Goal: Task Accomplishment & Management: Use online tool/utility

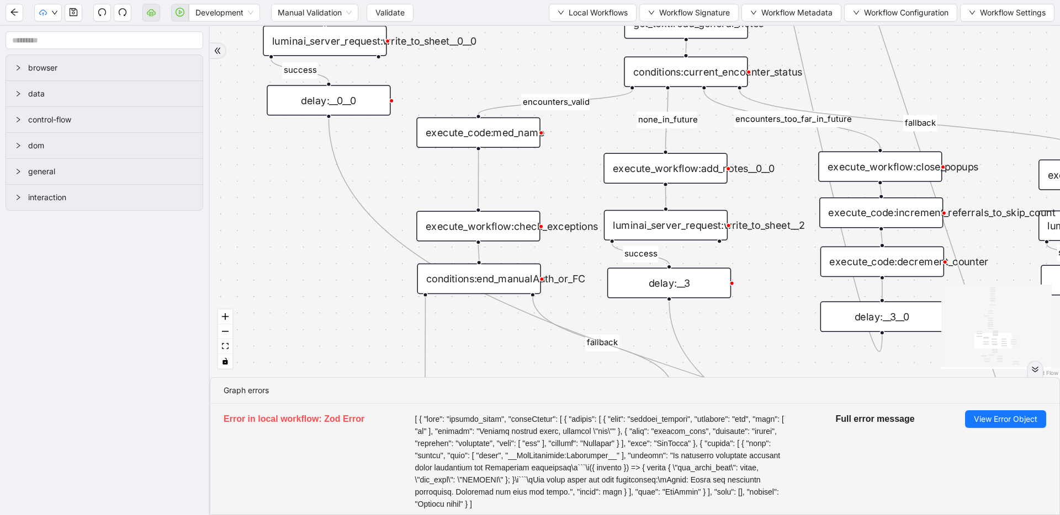
drag, startPoint x: 310, startPoint y: 226, endPoint x: 468, endPoint y: 85, distance: 212.2
click at [468, 85] on div "fallback success success fallback no_encounters end success success success old…" at bounding box center [635, 202] width 850 height 352
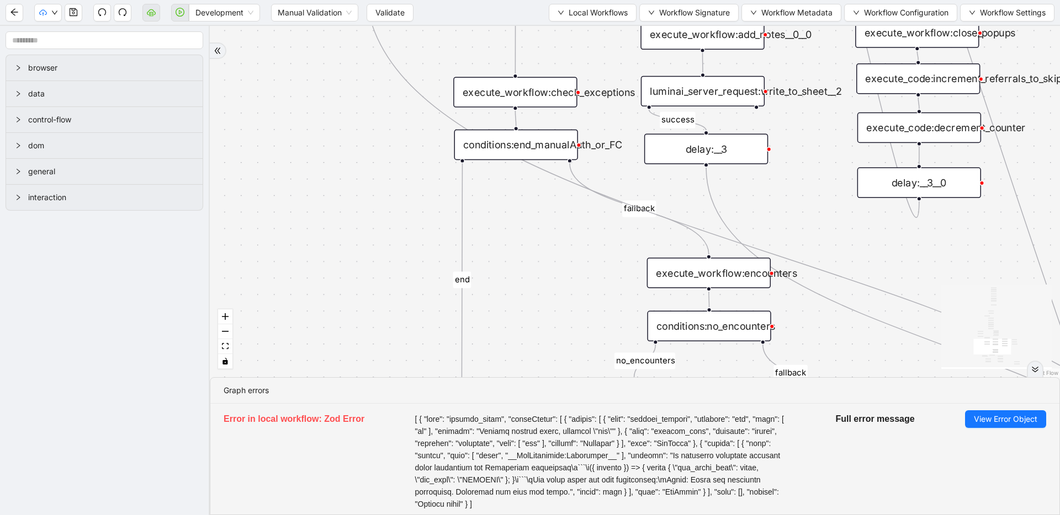
drag, startPoint x: 331, startPoint y: 296, endPoint x: 368, endPoint y: 162, distance: 139.1
click at [368, 162] on div "fallback success success fallback no_encounters end success success success old…" at bounding box center [635, 202] width 850 height 352
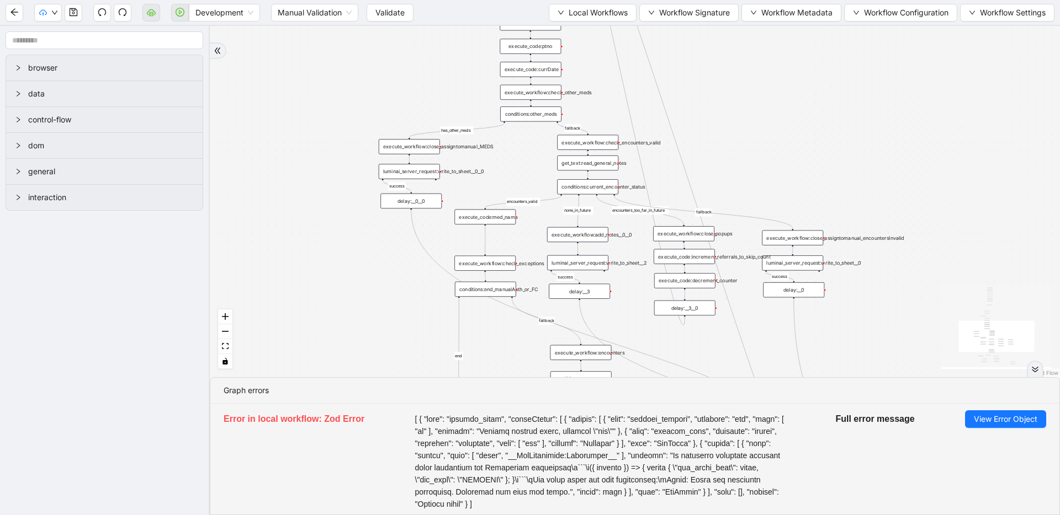
drag, startPoint x: 362, startPoint y: 248, endPoint x: 406, endPoint y: 385, distance: 143.3
click at [406, 385] on section "fallback success success fallback no_encounters end success success success old…" at bounding box center [635, 270] width 850 height 489
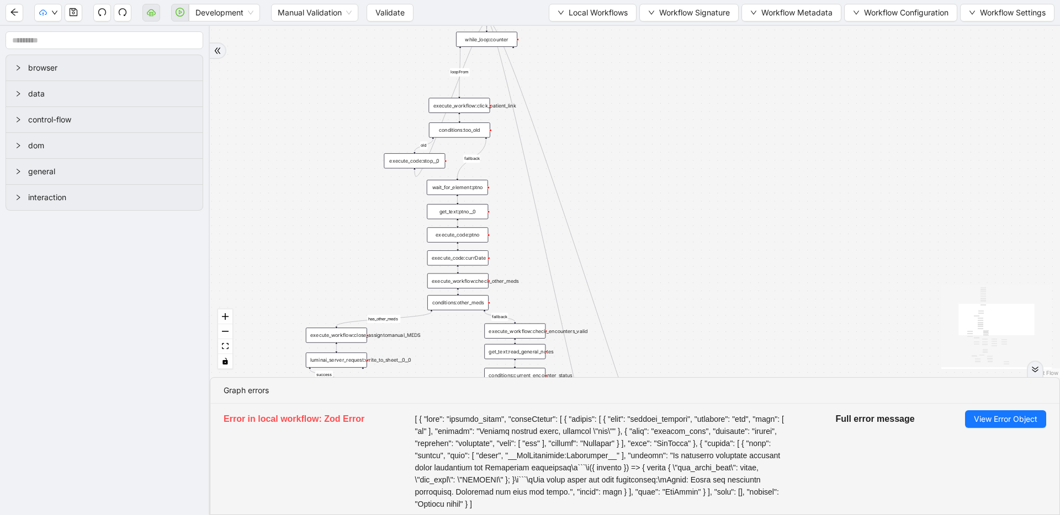
drag, startPoint x: 355, startPoint y: 118, endPoint x: 283, endPoint y: 306, distance: 202.3
click at [283, 306] on div "fallback success success fallback no_encounters end success success success old…" at bounding box center [635, 202] width 850 height 352
click at [757, 363] on div at bounding box center [1034, 369] width 17 height 17
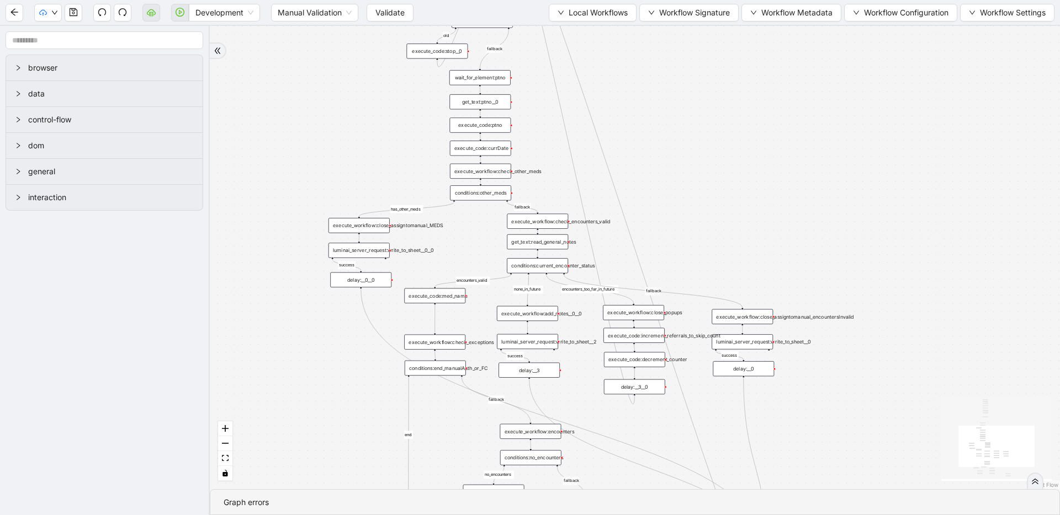
drag, startPoint x: 749, startPoint y: 316, endPoint x: 771, endPoint y: 206, distance: 112.1
click at [757, 206] on div "fallback success success fallback no_encounters end success success success old…" at bounding box center [635, 258] width 850 height 464
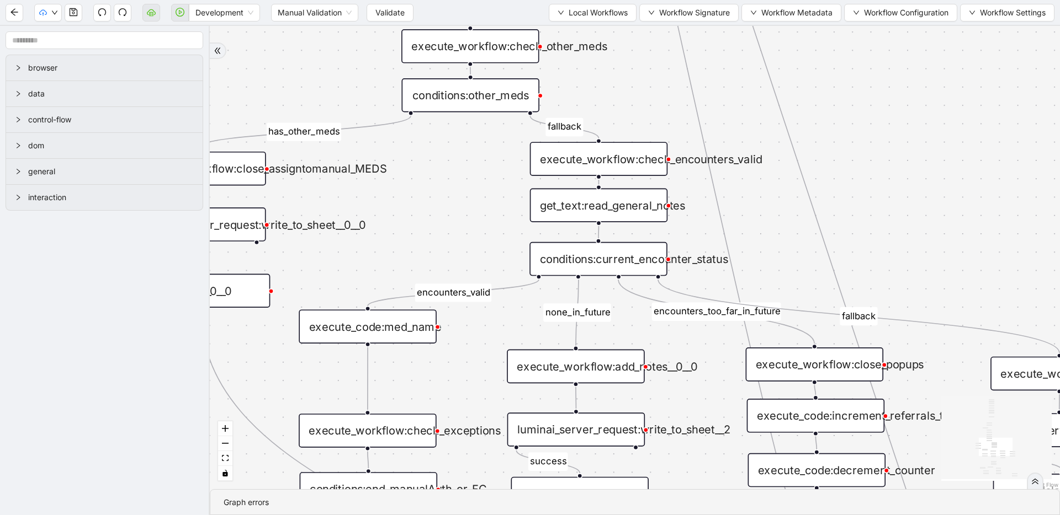
click at [637, 210] on div "get_text:read_general_notes" at bounding box center [598, 205] width 137 height 34
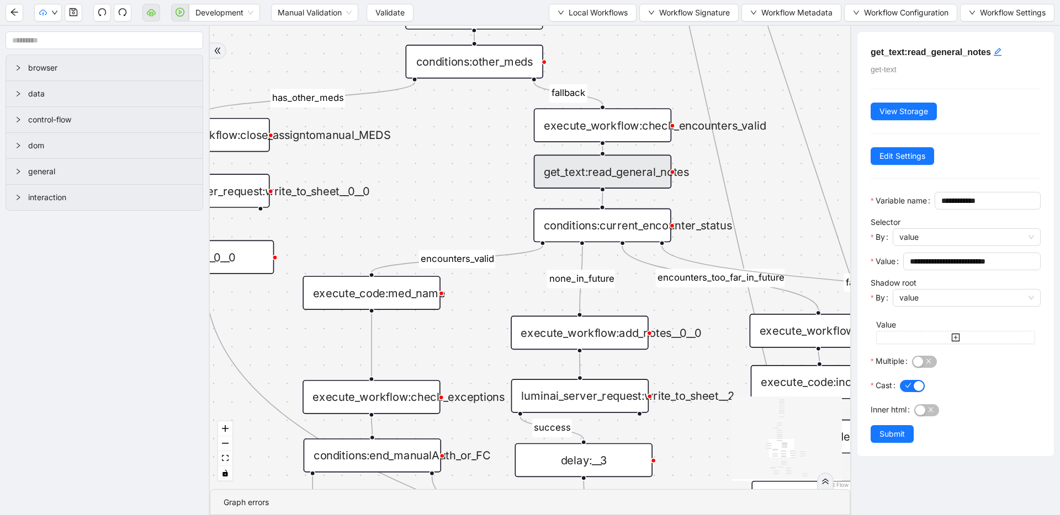
drag, startPoint x: 440, startPoint y: 370, endPoint x: 443, endPoint y: 318, distance: 52.5
click at [443, 318] on div "fallback success success fallback no_encounters end success success success old…" at bounding box center [530, 258] width 640 height 464
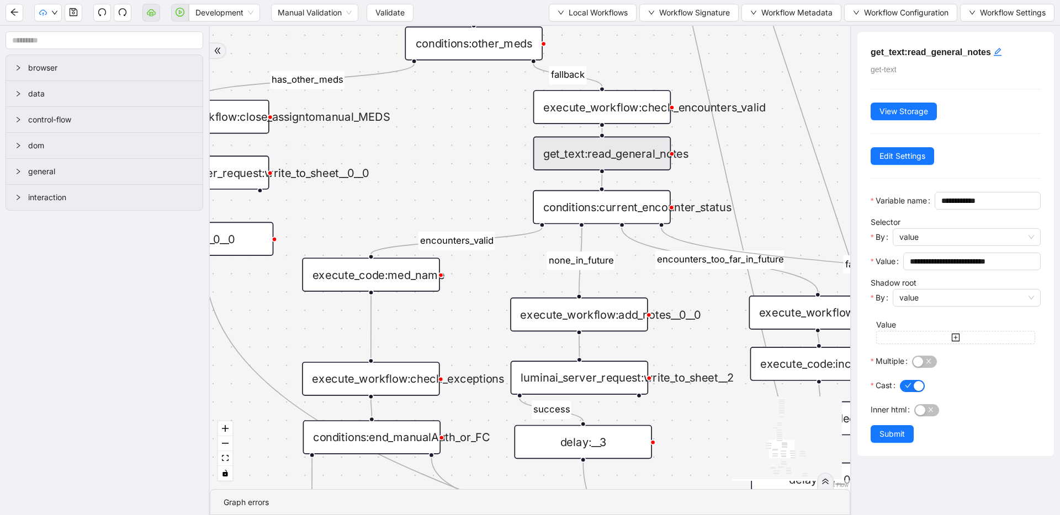
click at [393, 273] on div "execute_code:med_name" at bounding box center [370, 275] width 137 height 34
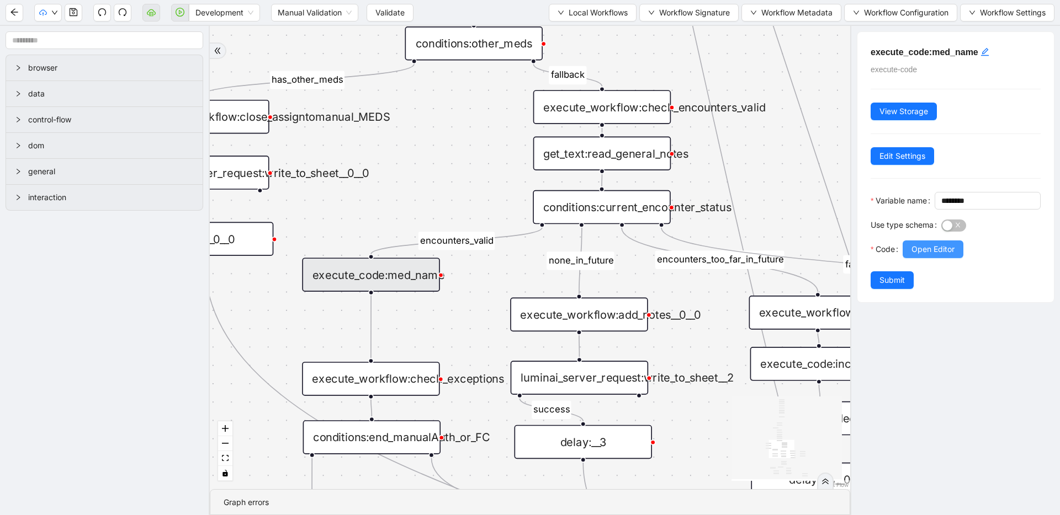
click at [757, 258] on button "Open Editor" at bounding box center [932, 250] width 61 height 18
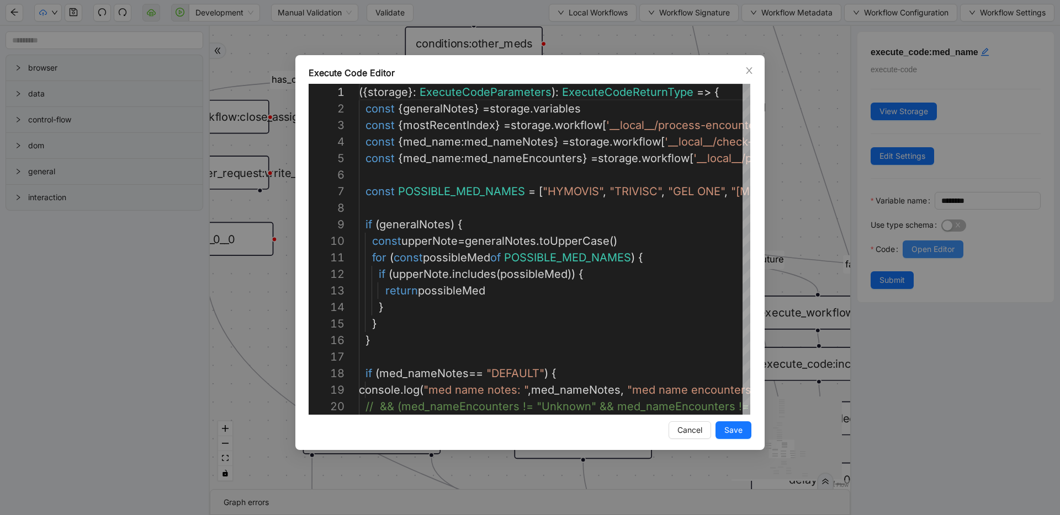
scroll to position [99, 0]
click at [757, 211] on div "Execute Code Editor 1 2 3 4 5 6 7 8 9 10 11 12 13 14 15 16 17 18 19 20 ({ stora…" at bounding box center [530, 257] width 1060 height 515
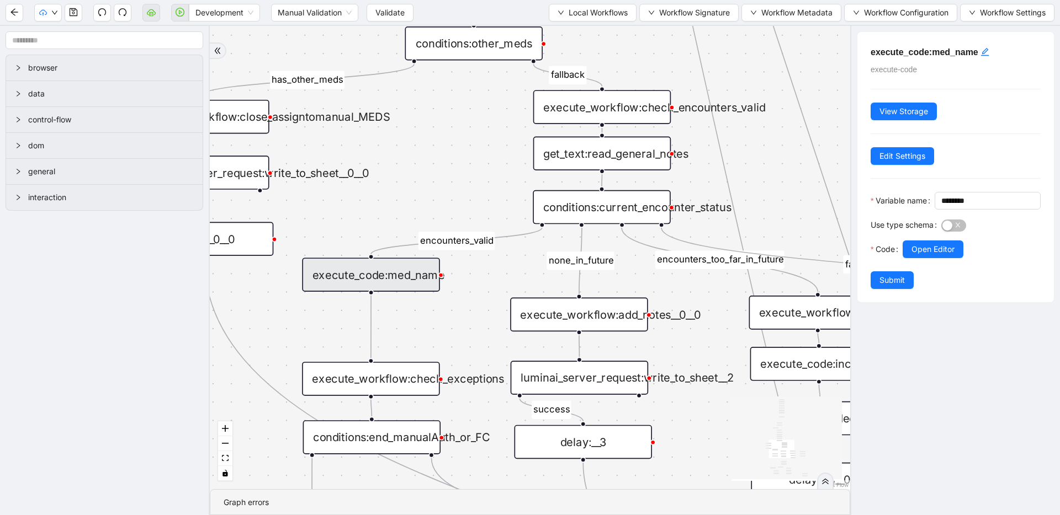
click at [642, 162] on div "get_text:read_general_notes" at bounding box center [601, 153] width 137 height 34
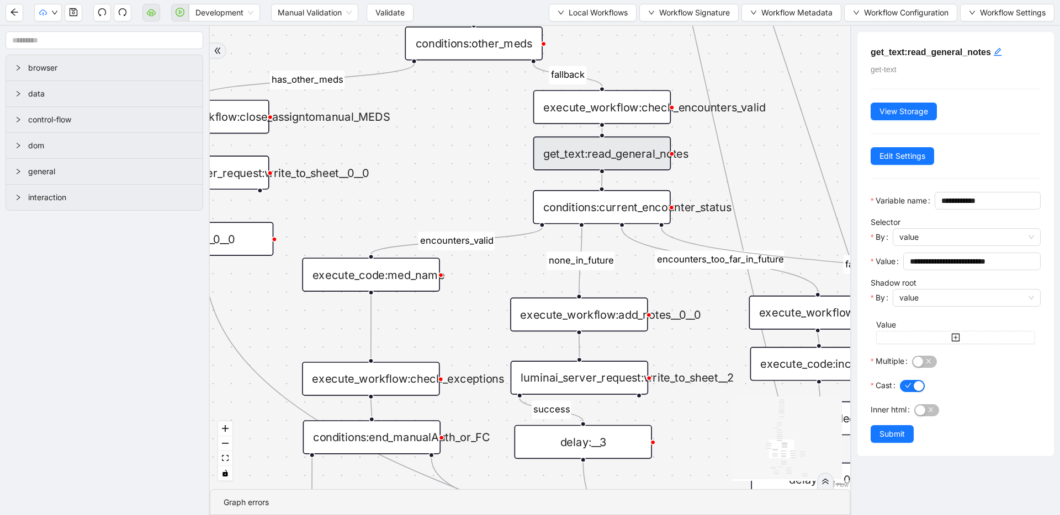
click at [407, 274] on div "execute_code:med_name" at bounding box center [370, 275] width 137 height 34
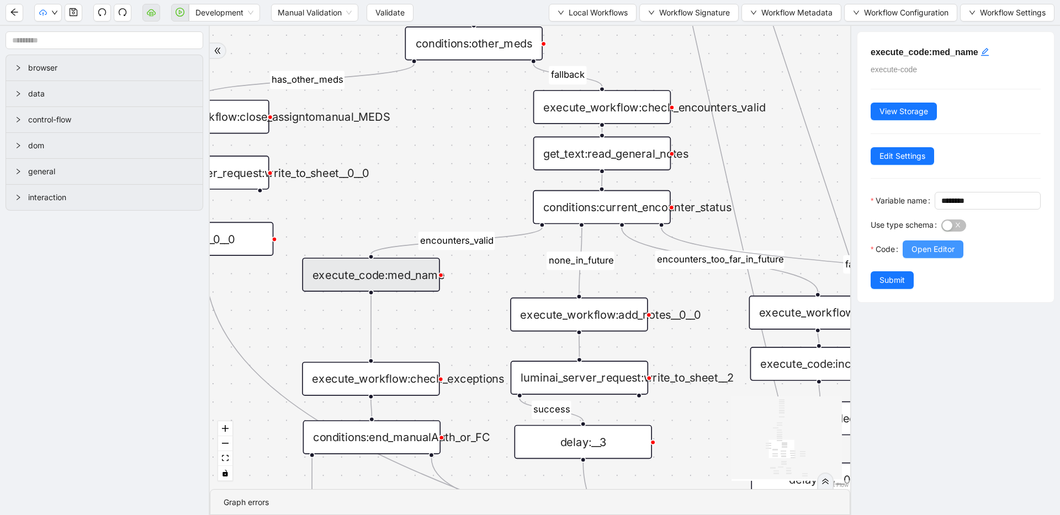
click at [757, 256] on span "Open Editor" at bounding box center [932, 249] width 43 height 12
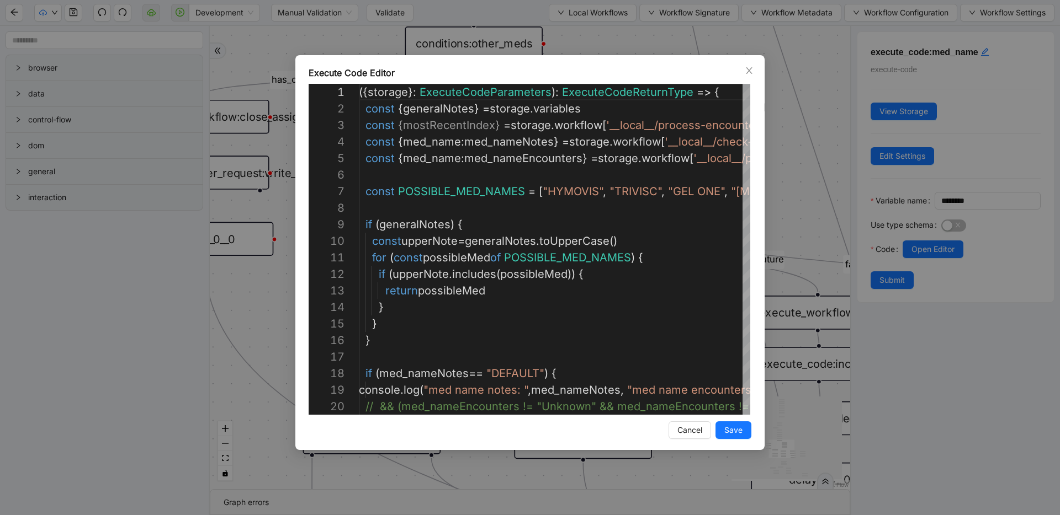
click at [757, 176] on div "Execute Code Editor 20 18 19 17 13 14 15 16 12 10 11 8 9 7 5 6 3 4 2 1 // && (m…" at bounding box center [530, 257] width 1060 height 515
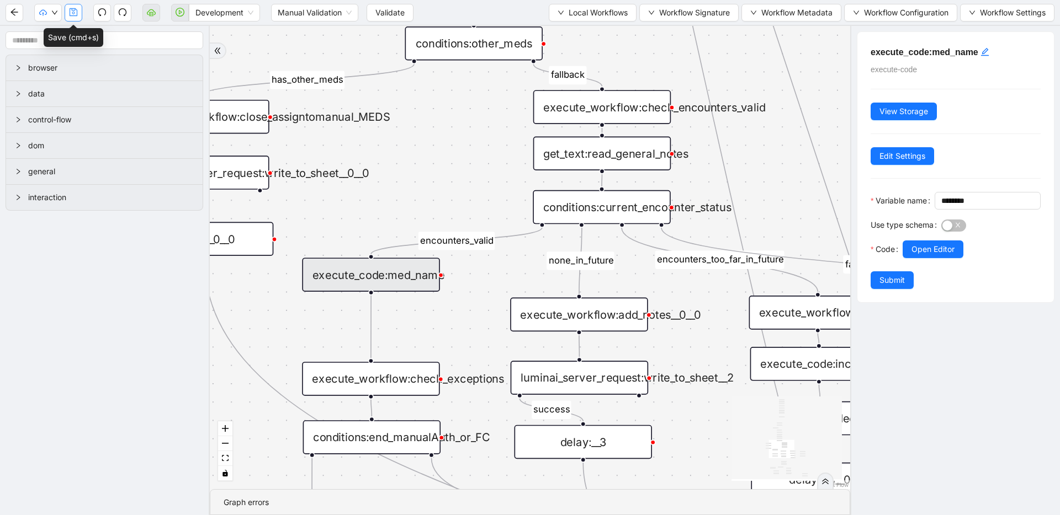
click at [79, 12] on button "button" at bounding box center [74, 13] width 18 height 18
click at [77, 15] on icon "save" at bounding box center [74, 12] width 8 height 8
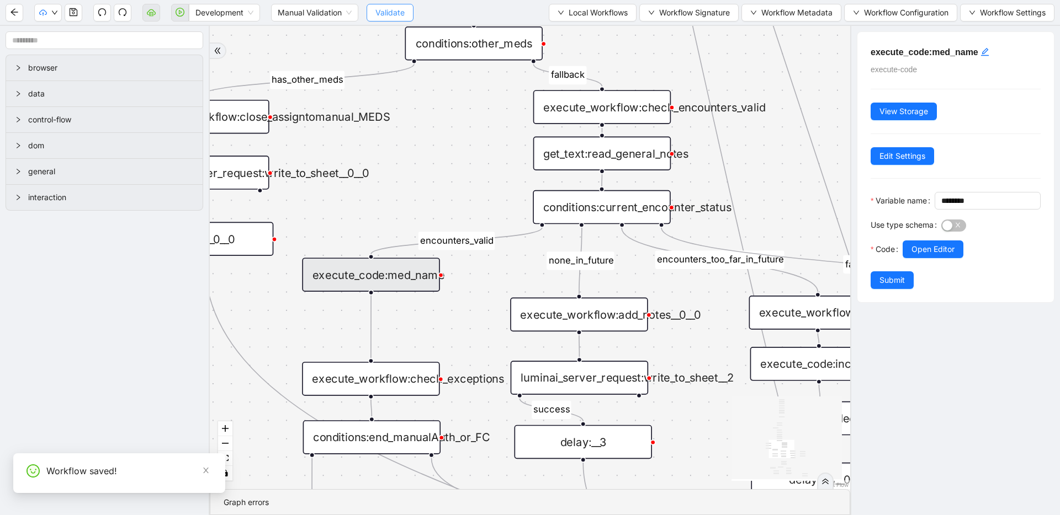
click at [371, 12] on button "Validate" at bounding box center [389, 13] width 47 height 18
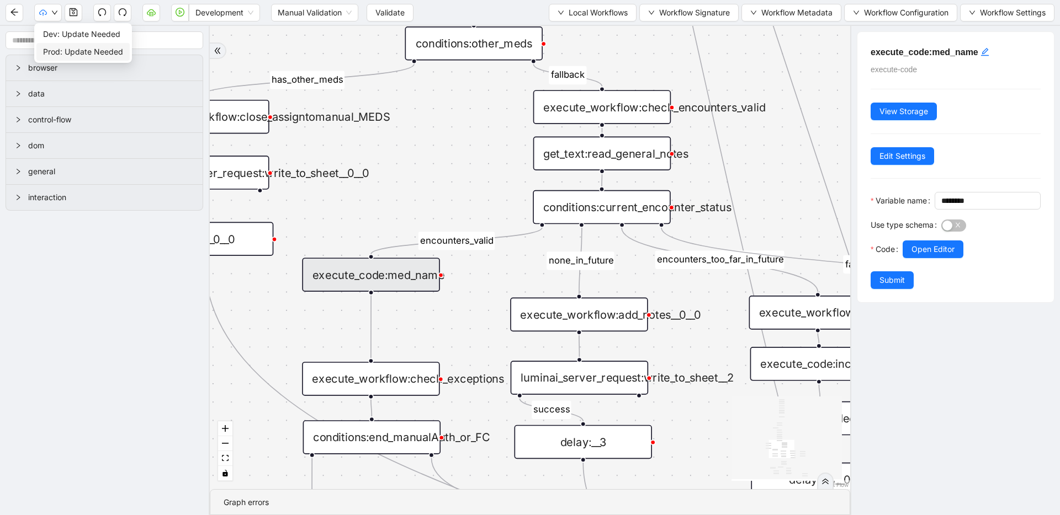
click at [55, 49] on span "Prod: Update Needed" at bounding box center [83, 52] width 80 height 12
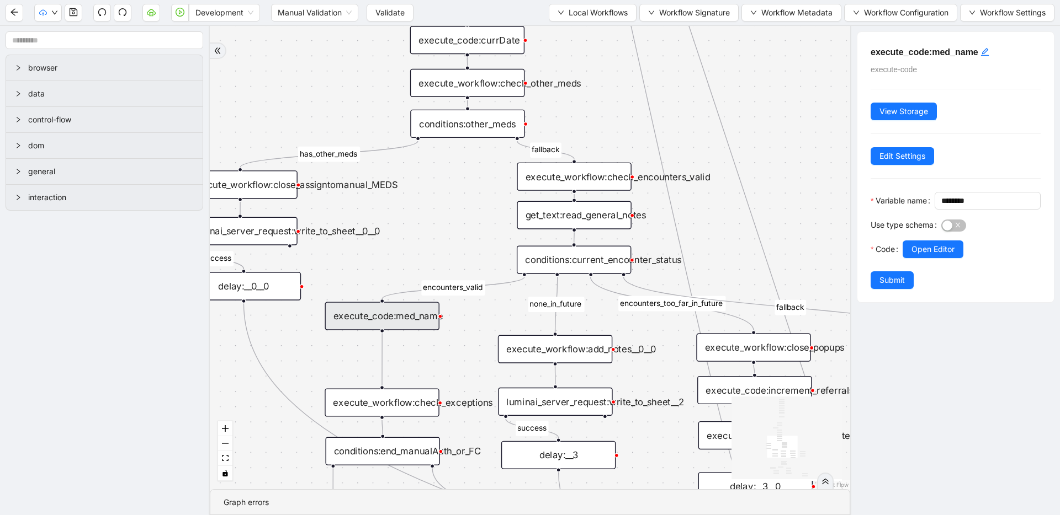
drag, startPoint x: 406, startPoint y: 182, endPoint x: 425, endPoint y: 205, distance: 29.7
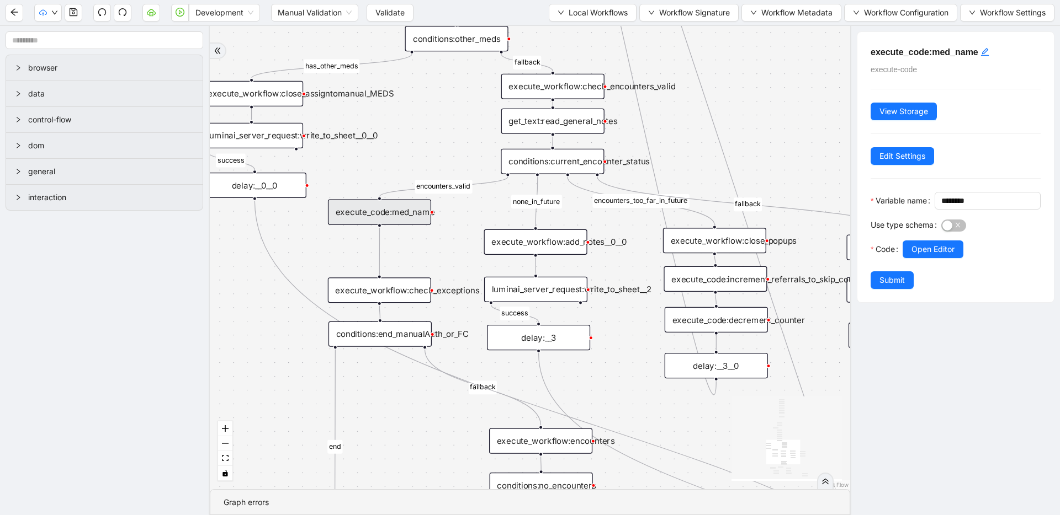
drag, startPoint x: 449, startPoint y: 167, endPoint x: 444, endPoint y: 97, distance: 70.3
click at [145, 11] on button "button" at bounding box center [151, 13] width 18 height 18
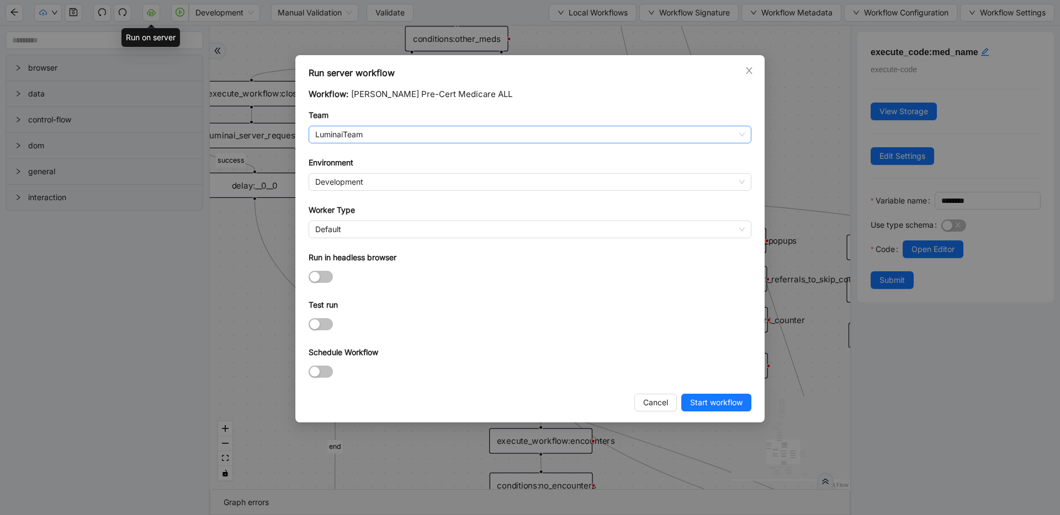
click at [377, 135] on span "LuminaiTeam" at bounding box center [529, 134] width 429 height 17
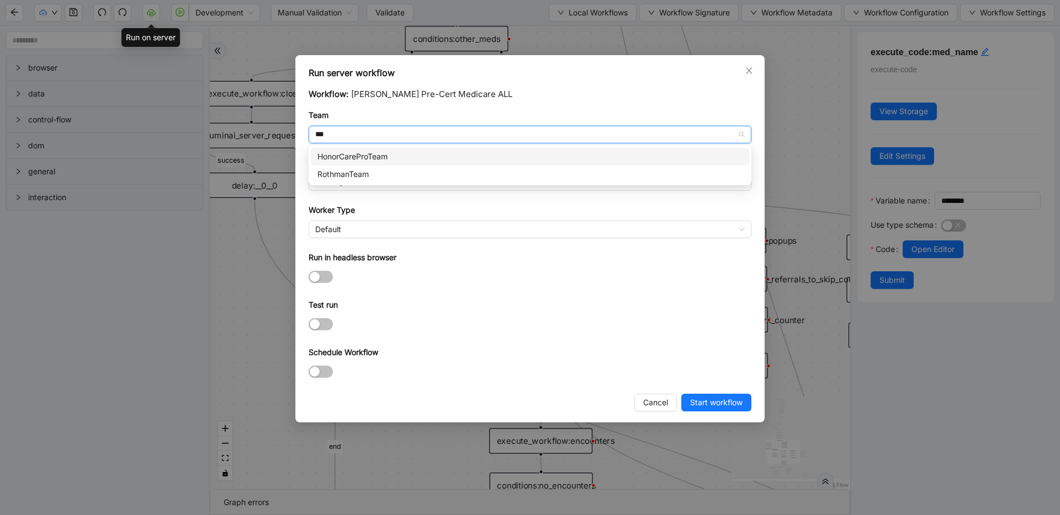
type input "****"
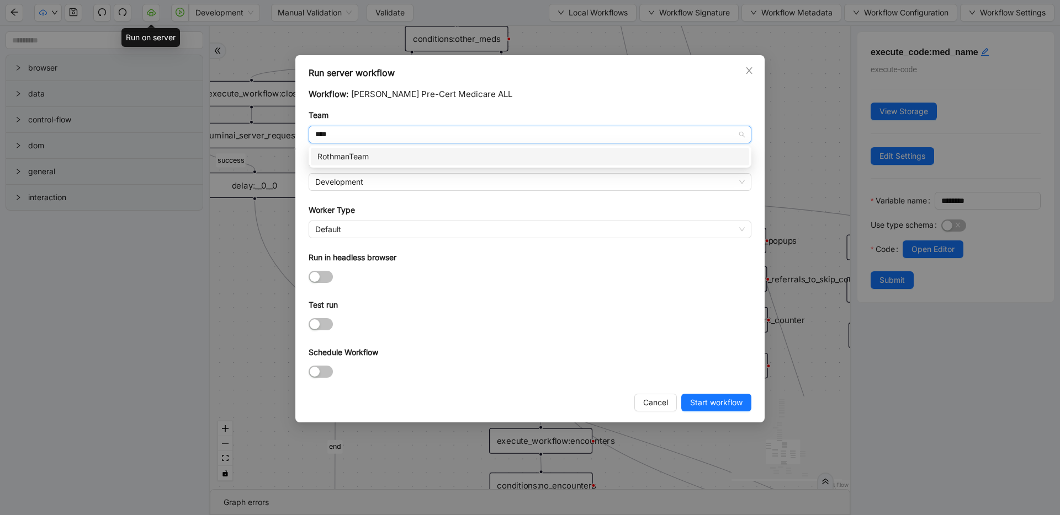
click at [384, 151] on div "RothmanTeam" at bounding box center [529, 157] width 425 height 12
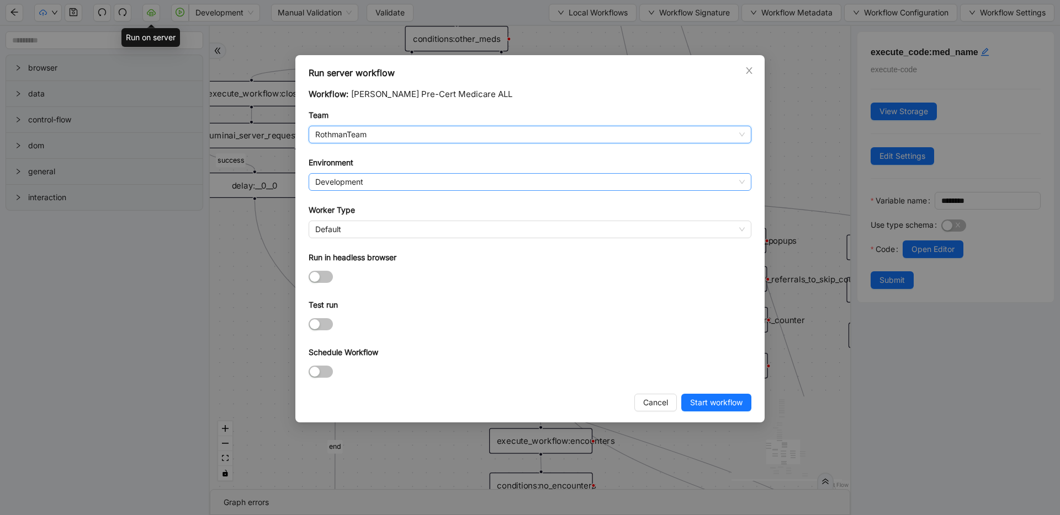
click at [365, 175] on span "Development" at bounding box center [529, 182] width 429 height 17
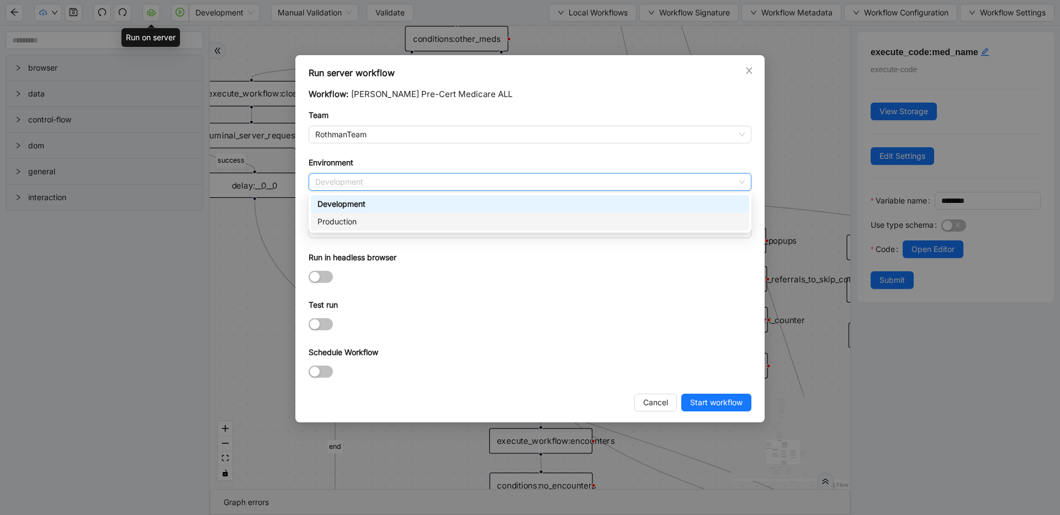
click at [358, 217] on div "Production" at bounding box center [529, 222] width 425 height 12
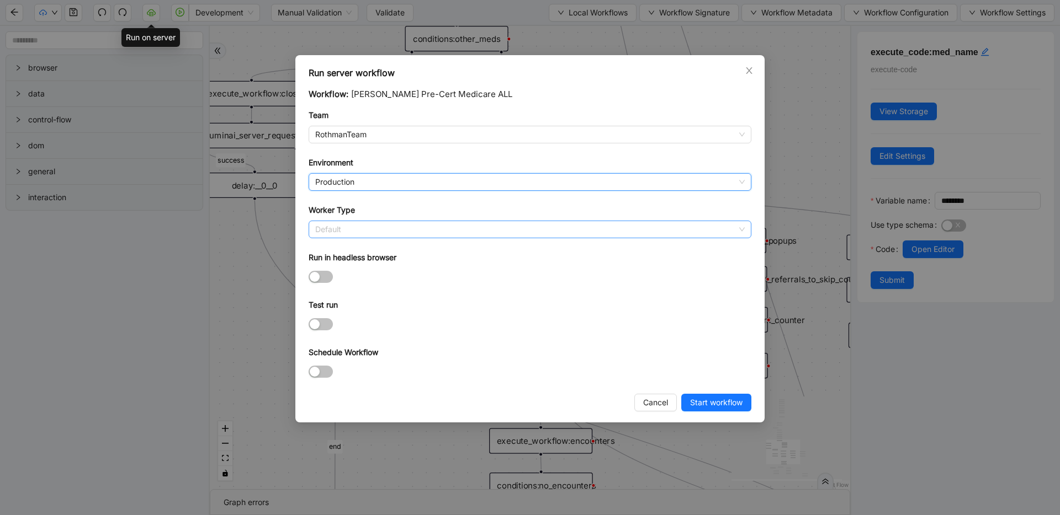
click at [355, 224] on span "Default" at bounding box center [529, 229] width 429 height 17
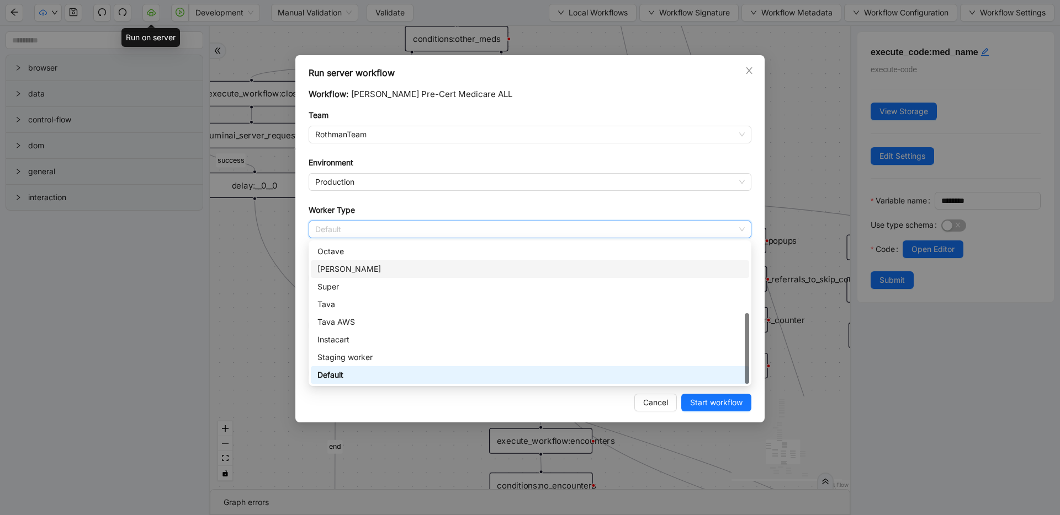
click at [348, 265] on div "[PERSON_NAME]" at bounding box center [529, 269] width 425 height 12
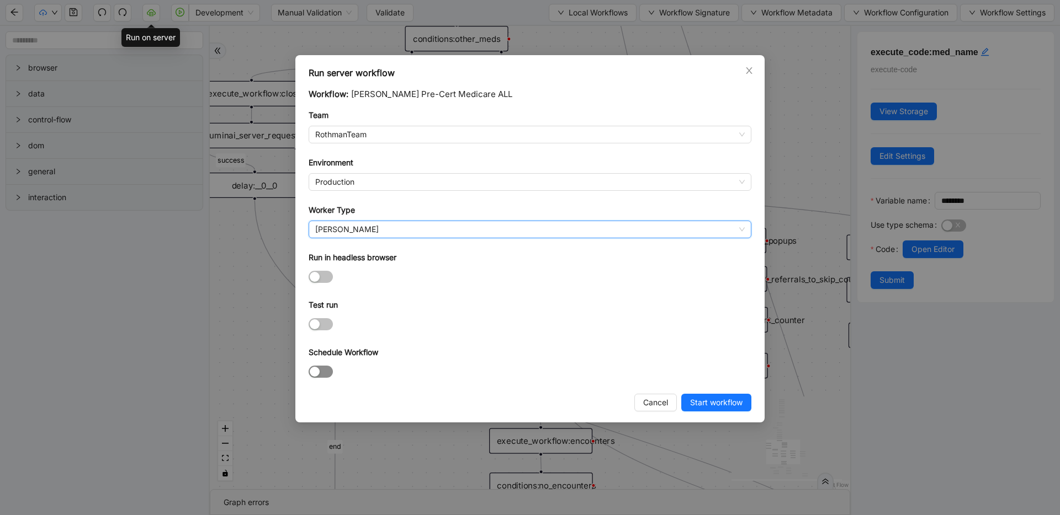
click at [318, 374] on div "button" at bounding box center [315, 372] width 10 height 10
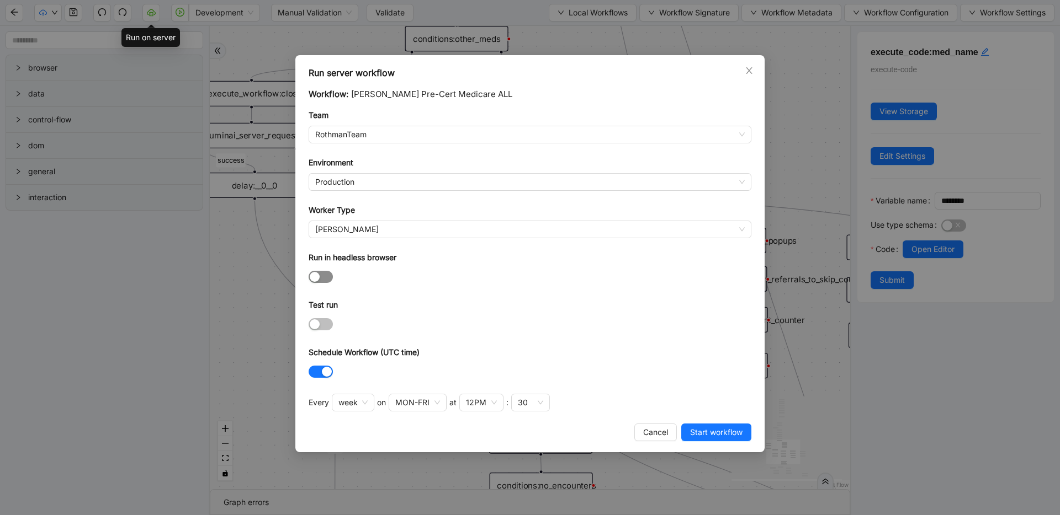
click at [321, 279] on span "button" at bounding box center [320, 277] width 24 height 12
click at [349, 402] on span "week" at bounding box center [352, 403] width 29 height 17
click at [347, 456] on div "day" at bounding box center [352, 460] width 23 height 12
click at [440, 401] on div "30" at bounding box center [445, 403] width 10 height 12
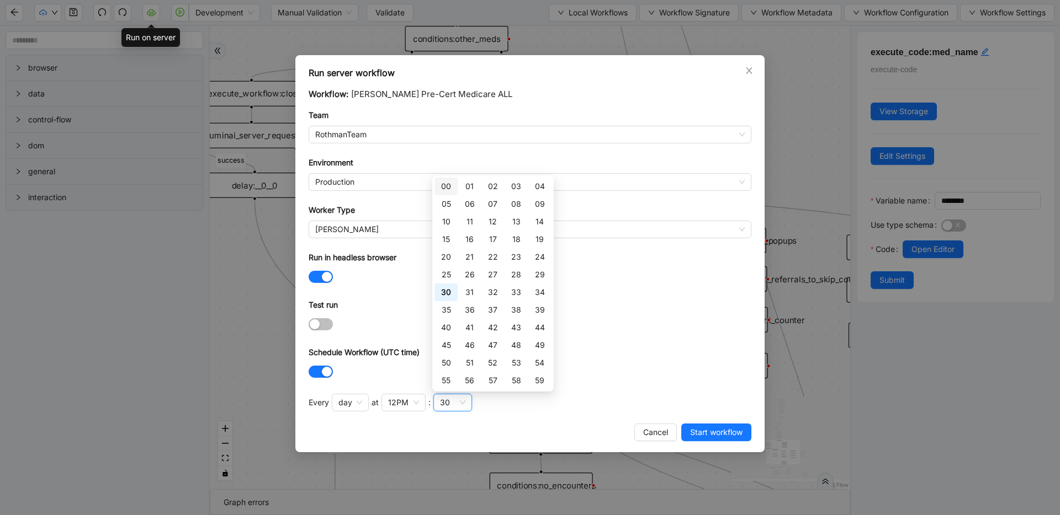
click at [450, 184] on div "00" at bounding box center [446, 186] width 10 height 12
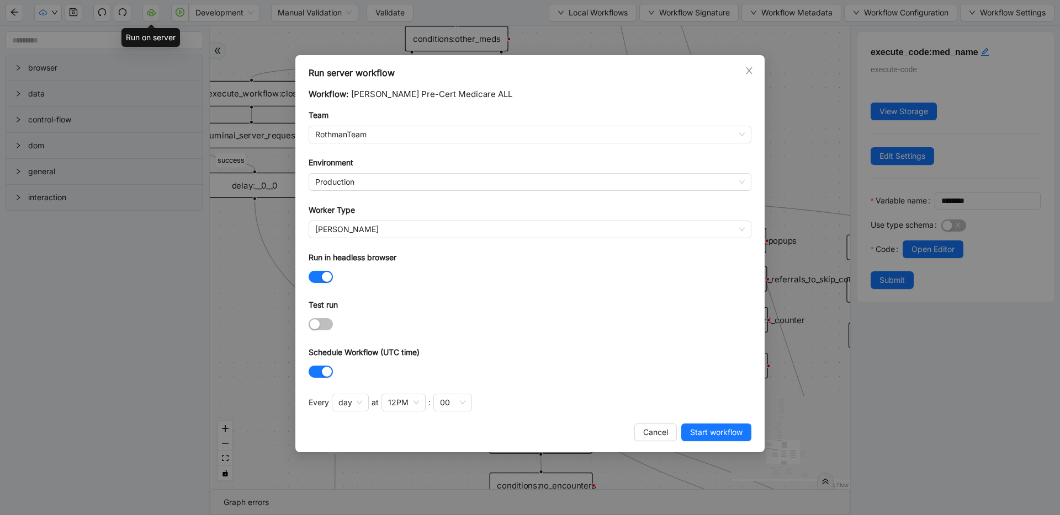
click at [598, 419] on div "Run server workflow Workflow: [PERSON_NAME] Pre-Cert Medicare ALL Team RothmanT…" at bounding box center [529, 253] width 469 height 397
click at [721, 434] on span "Start workflow" at bounding box center [716, 433] width 52 height 12
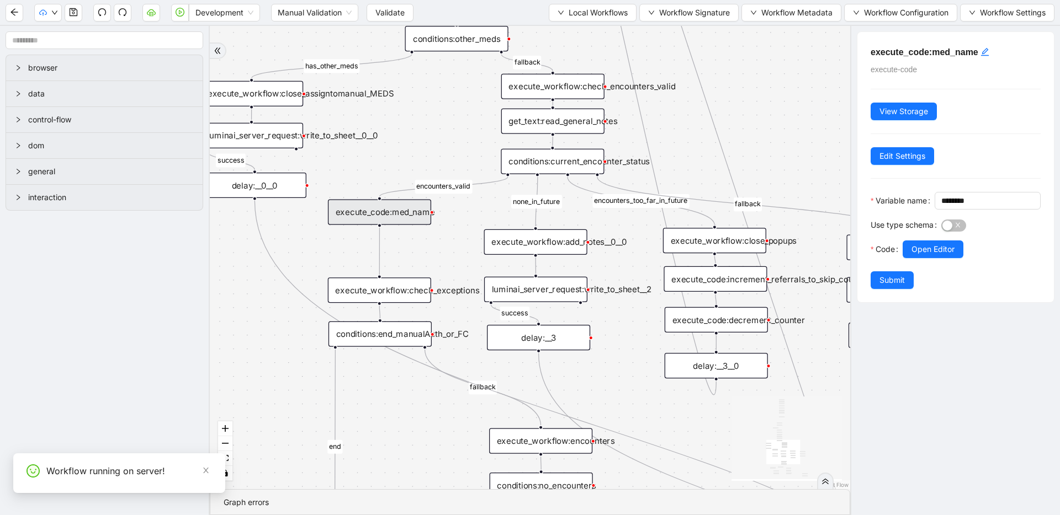
click at [400, 211] on div "execute_code:med_name" at bounding box center [379, 212] width 103 height 25
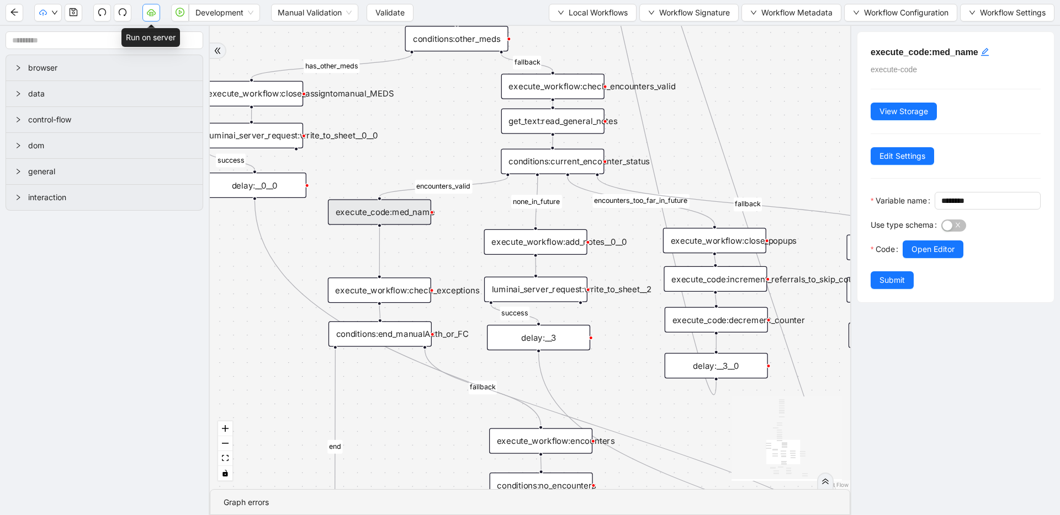
click at [147, 14] on icon "cloud-server" at bounding box center [151, 12] width 9 height 9
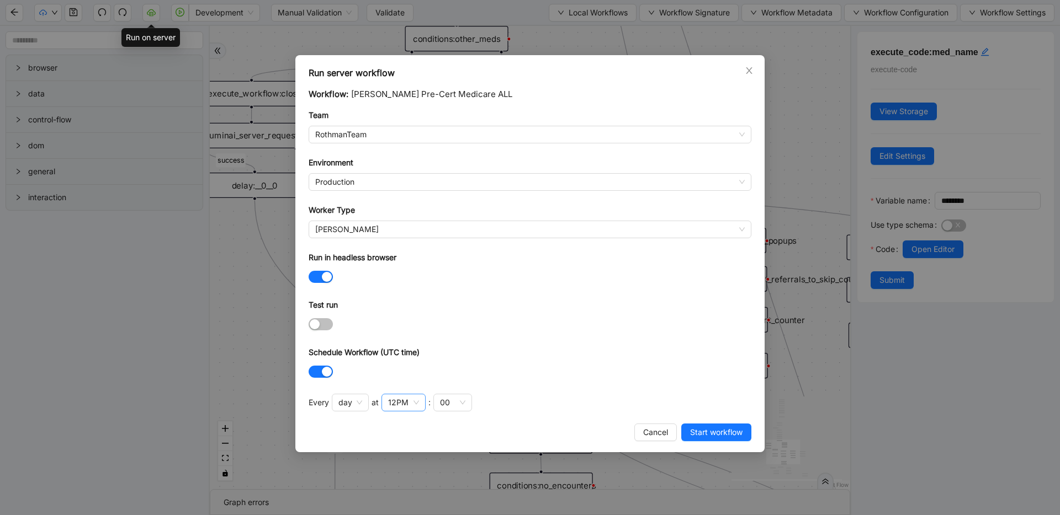
click at [400, 402] on div "12PM" at bounding box center [398, 403] width 20 height 12
click at [408, 405] on input "search" at bounding box center [409, 402] width 2 height 13
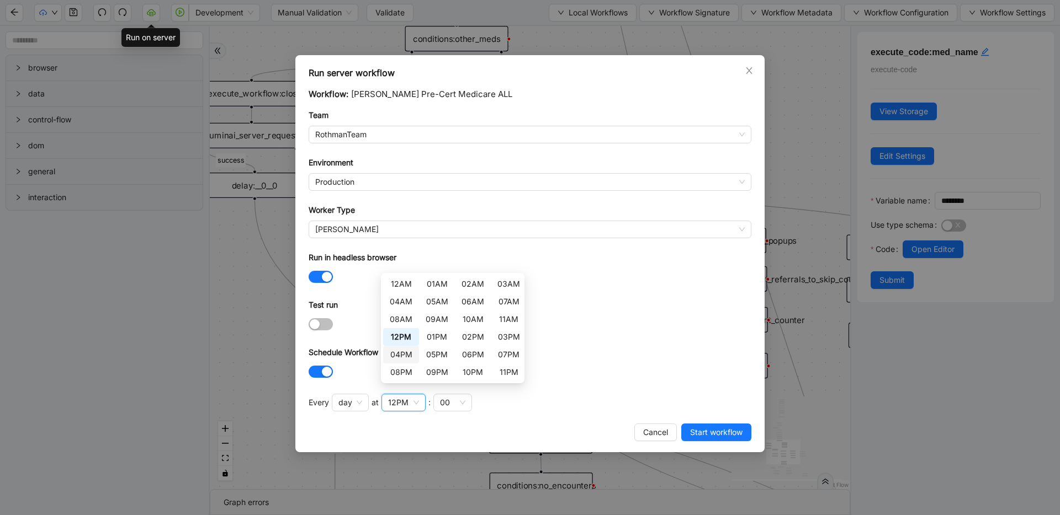
click at [404, 358] on div "04PM" at bounding box center [401, 355] width 23 height 12
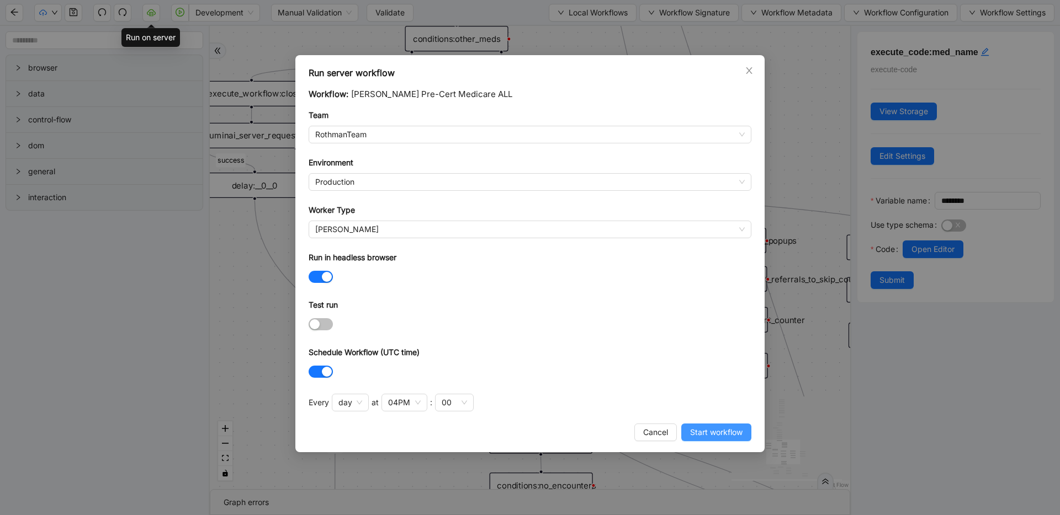
click at [691, 429] on span "Start workflow" at bounding box center [716, 433] width 52 height 12
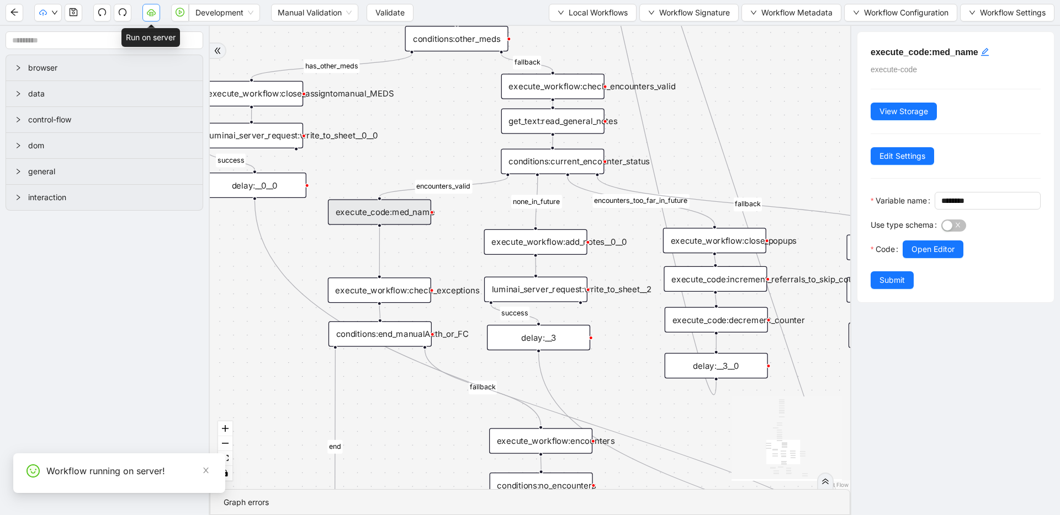
click at [156, 12] on button "button" at bounding box center [151, 13] width 18 height 18
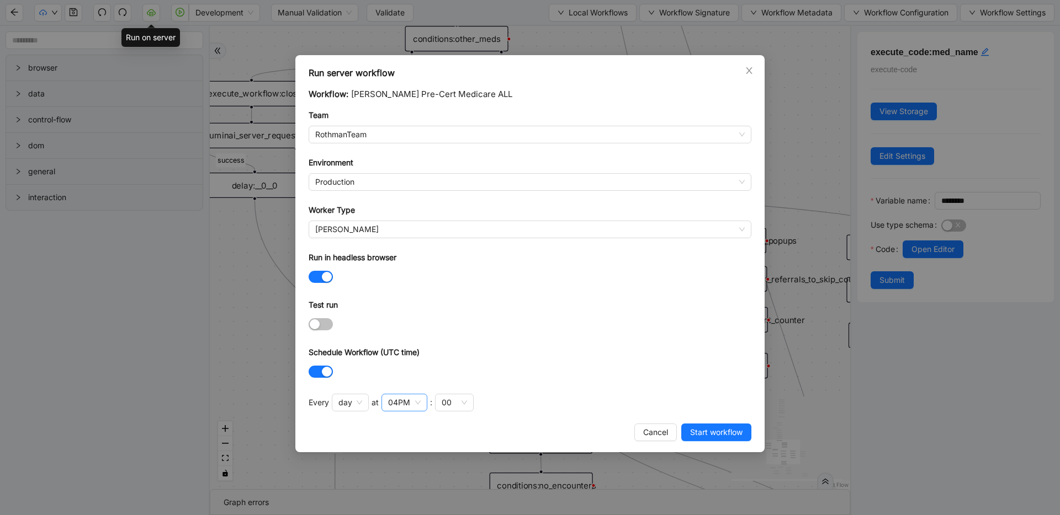
click at [392, 404] on div "04PM" at bounding box center [399, 403] width 22 height 12
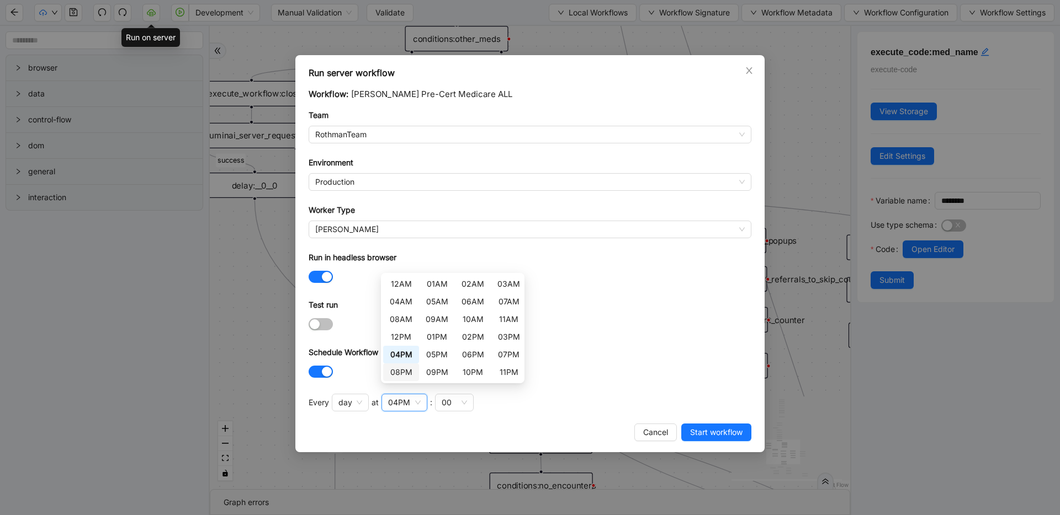
click at [397, 374] on div "08PM" at bounding box center [401, 372] width 23 height 12
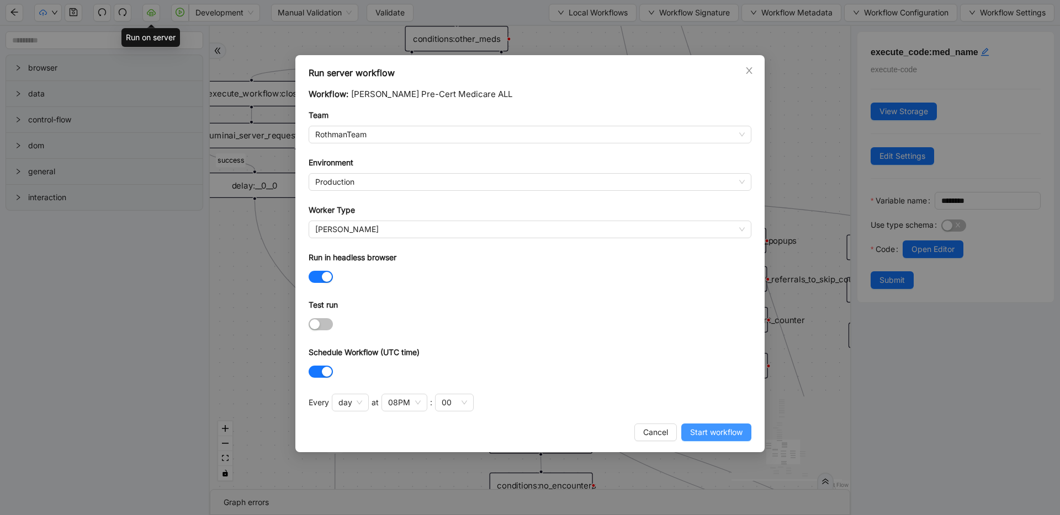
click at [687, 433] on button "Start workflow" at bounding box center [716, 433] width 70 height 18
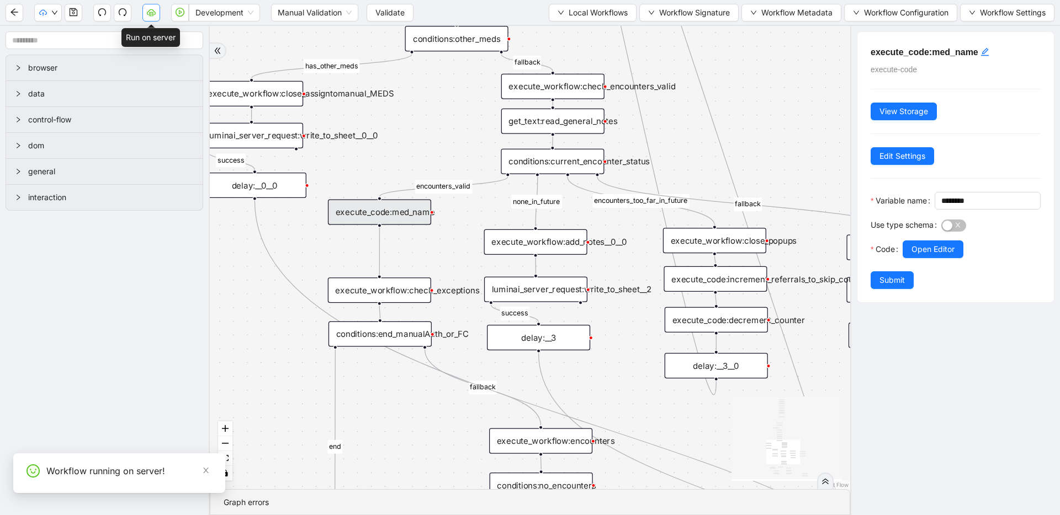
click at [157, 14] on button "button" at bounding box center [151, 13] width 18 height 18
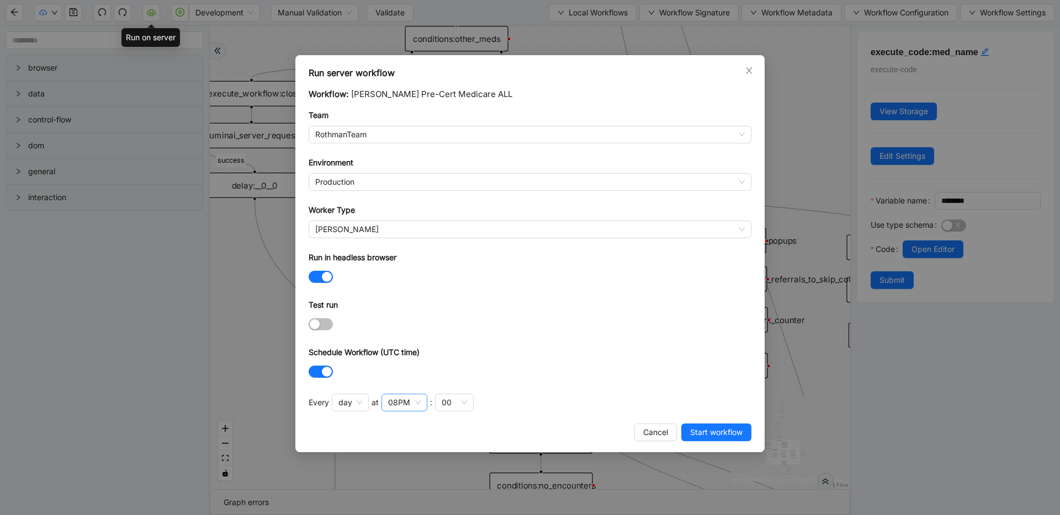
click at [391, 407] on div "08PM" at bounding box center [399, 403] width 22 height 12
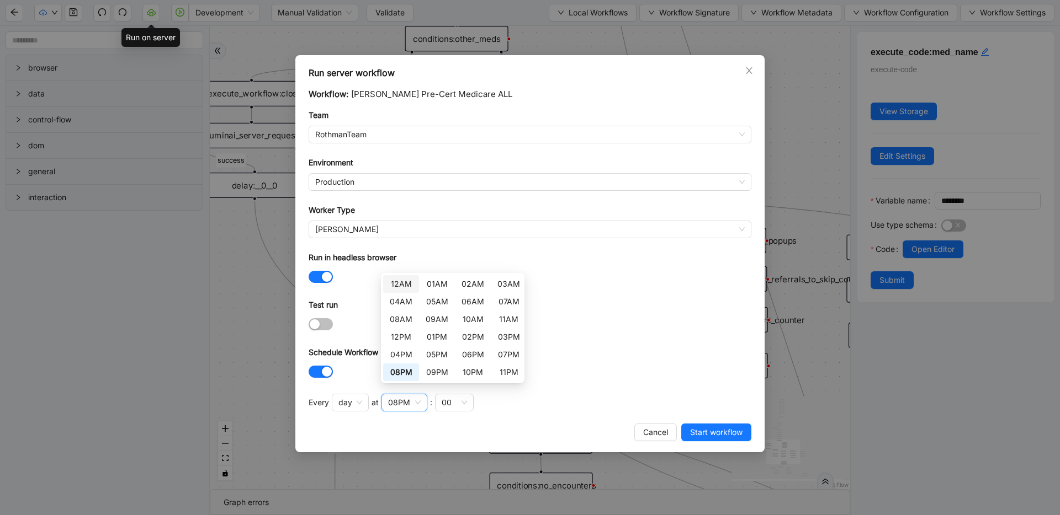
click at [392, 282] on div "12AM" at bounding box center [401, 284] width 23 height 12
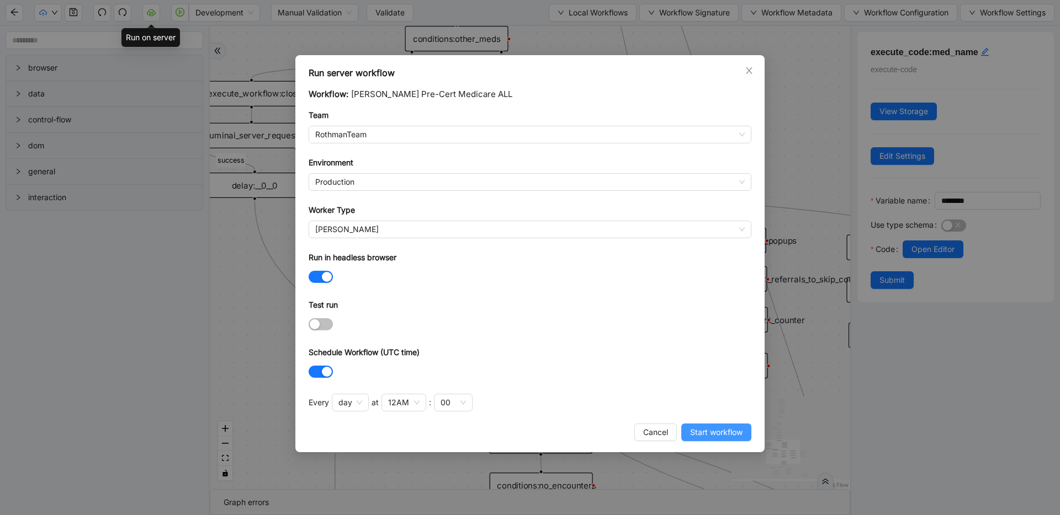
click at [696, 432] on span "Start workflow" at bounding box center [716, 433] width 52 height 12
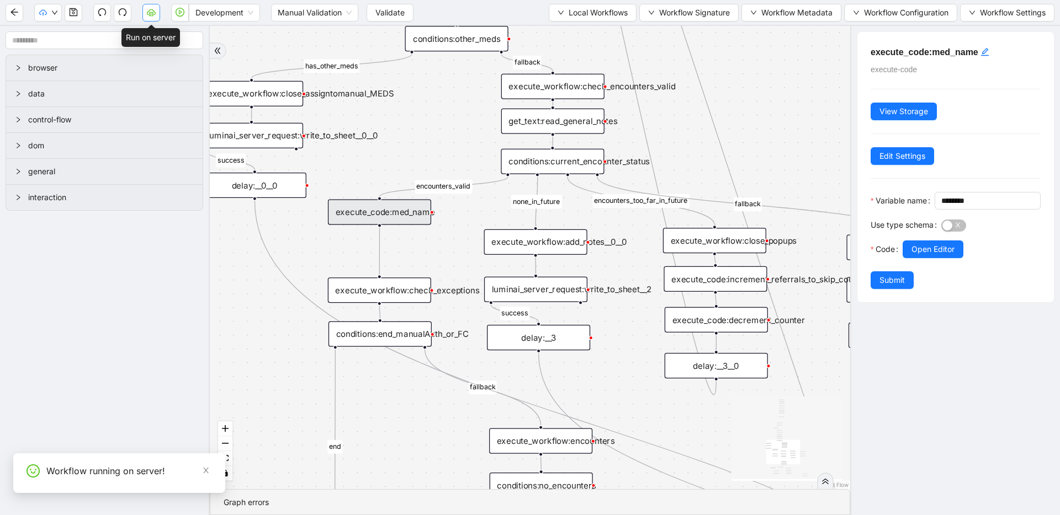
click at [145, 14] on button "button" at bounding box center [151, 13] width 18 height 18
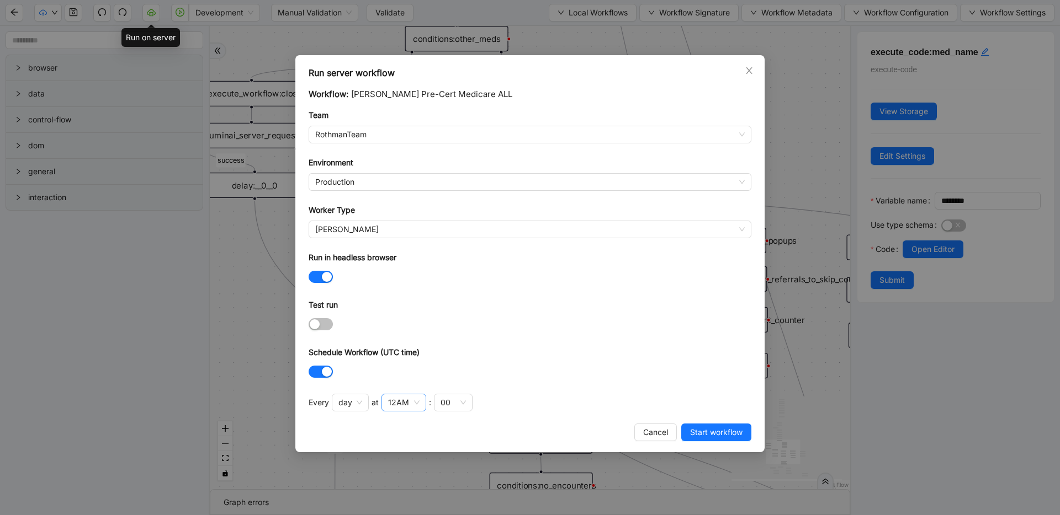
click at [396, 409] on div "12AM" at bounding box center [403, 403] width 45 height 18
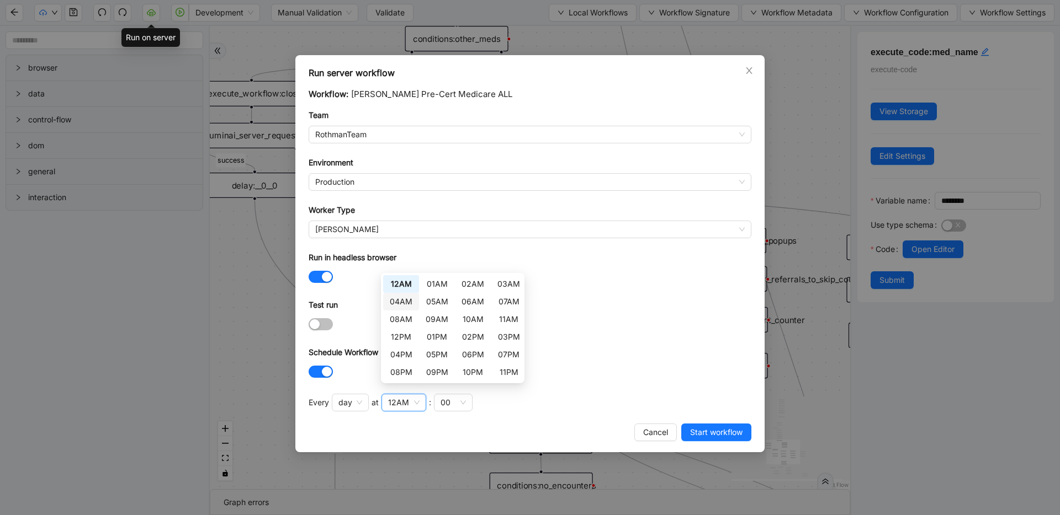
click at [395, 304] on div "04AM" at bounding box center [401, 302] width 23 height 12
click at [705, 435] on span "Start workflow" at bounding box center [716, 433] width 52 height 12
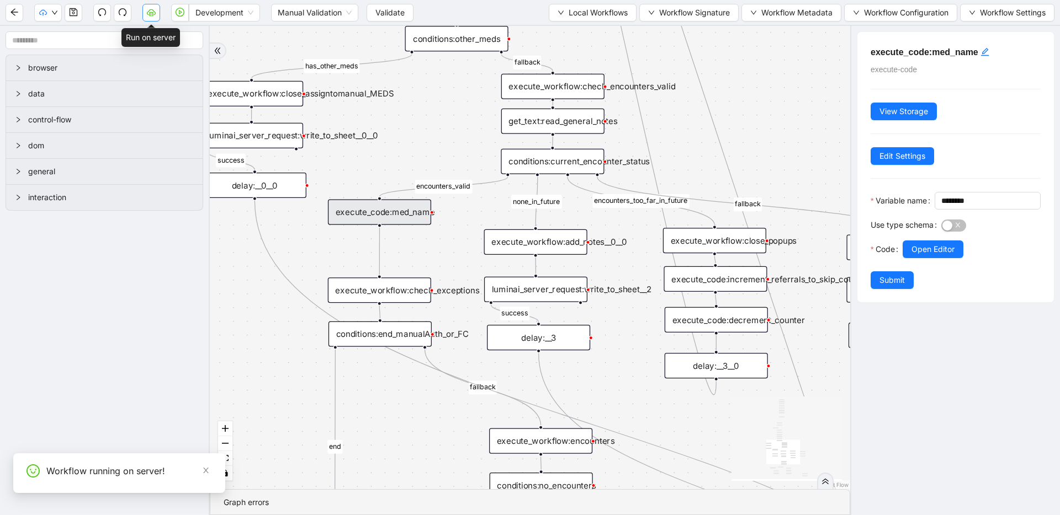
click at [153, 18] on button "button" at bounding box center [151, 13] width 18 height 18
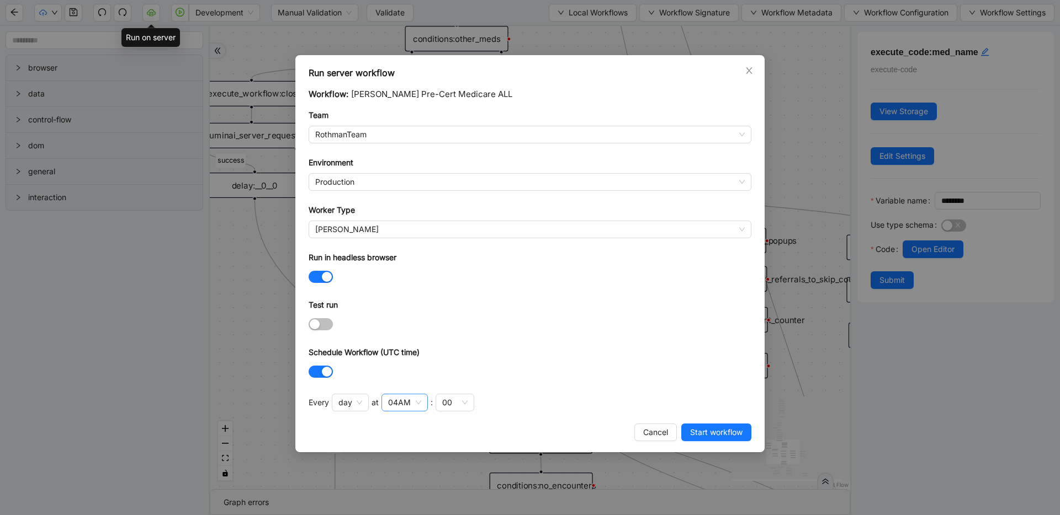
click at [405, 401] on div "04AM" at bounding box center [399, 403] width 23 height 12
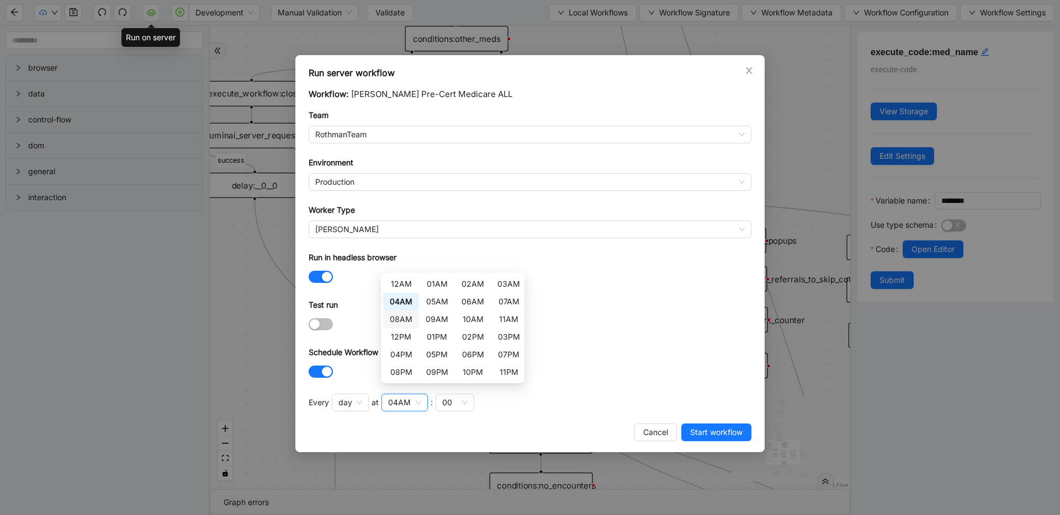
click at [397, 315] on div "08AM" at bounding box center [401, 319] width 23 height 12
click at [711, 439] on button "Start workflow" at bounding box center [716, 433] width 70 height 18
